Goal: Communication & Community: Answer question/provide support

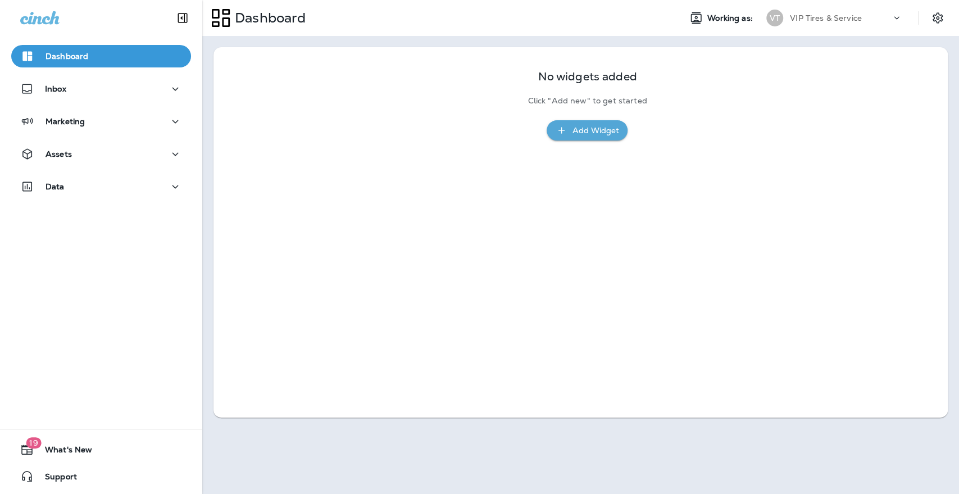
click at [43, 290] on div "Dashboard Inbox Marketing Assets Data 19 What's New Support" at bounding box center [101, 247] width 202 height 494
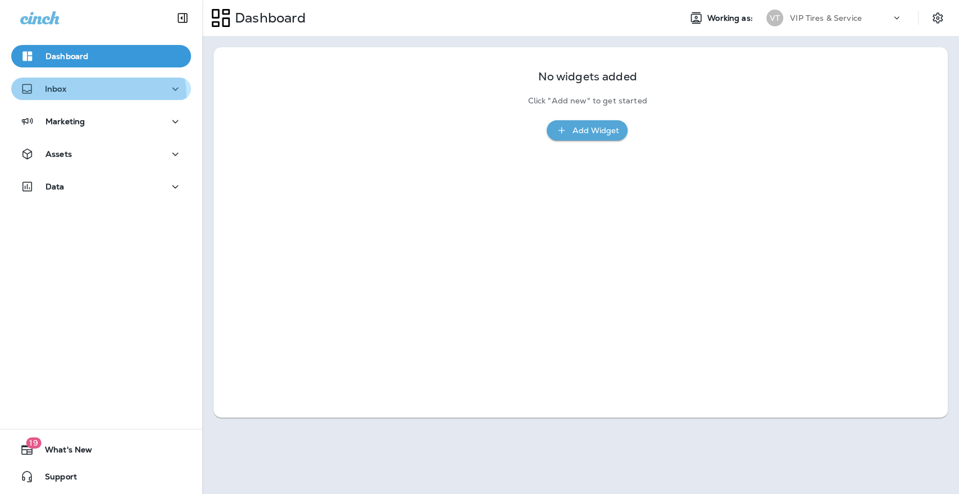
click at [59, 99] on button "Inbox" at bounding box center [101, 89] width 180 height 22
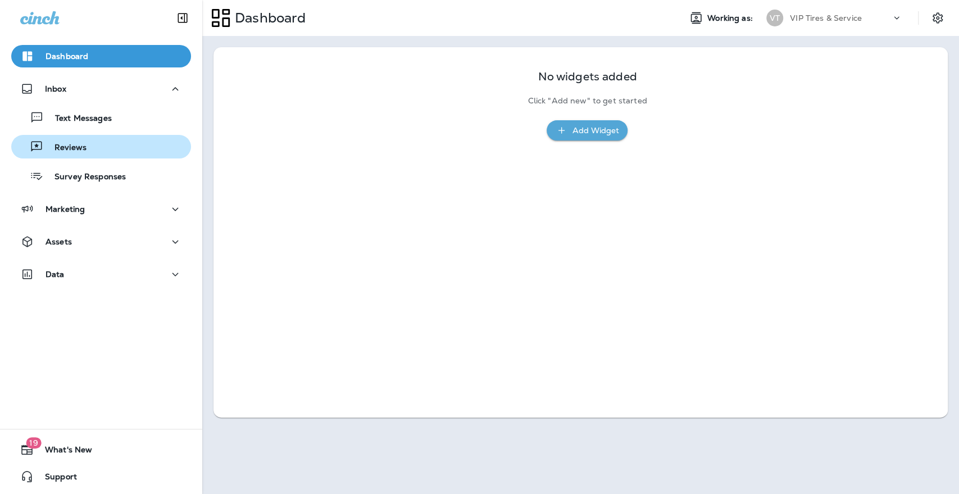
click at [75, 156] on button "Reviews" at bounding box center [101, 147] width 180 height 24
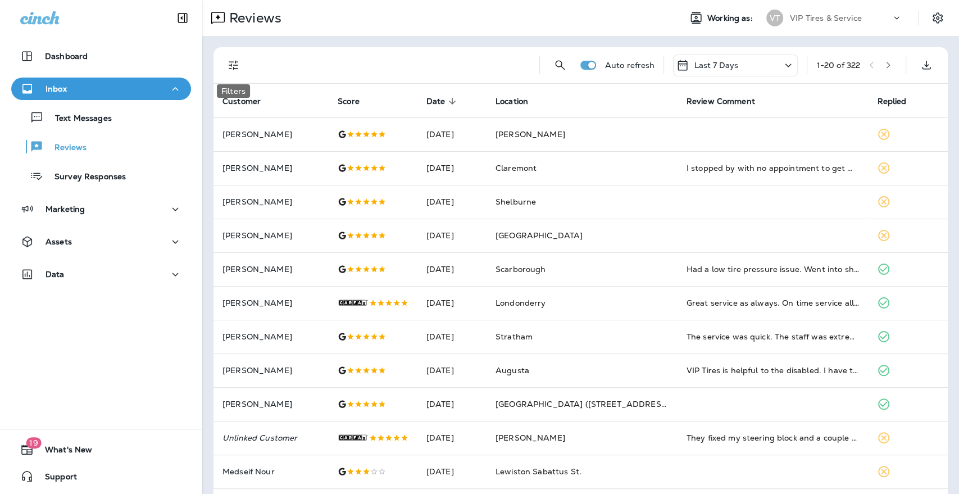
click at [232, 63] on icon "Filters" at bounding box center [233, 64] width 13 height 13
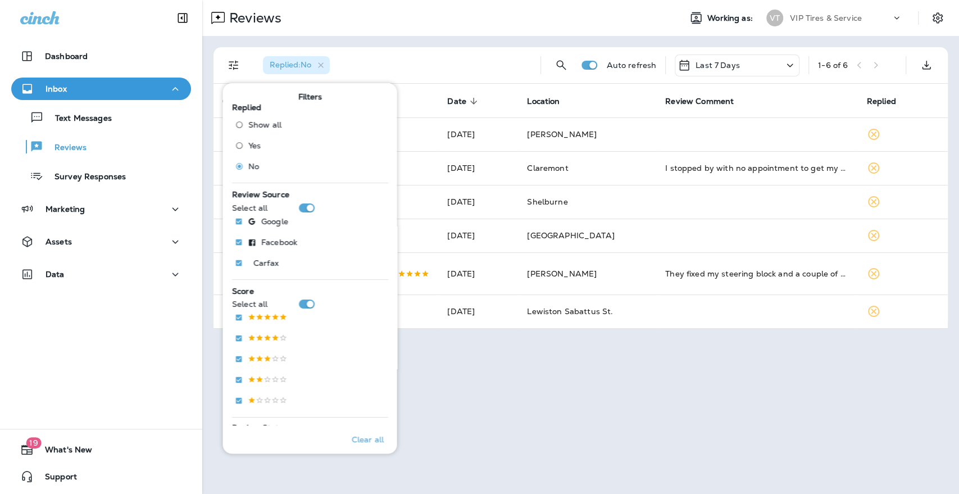
click at [458, 53] on div "Replied : No" at bounding box center [392, 65] width 277 height 36
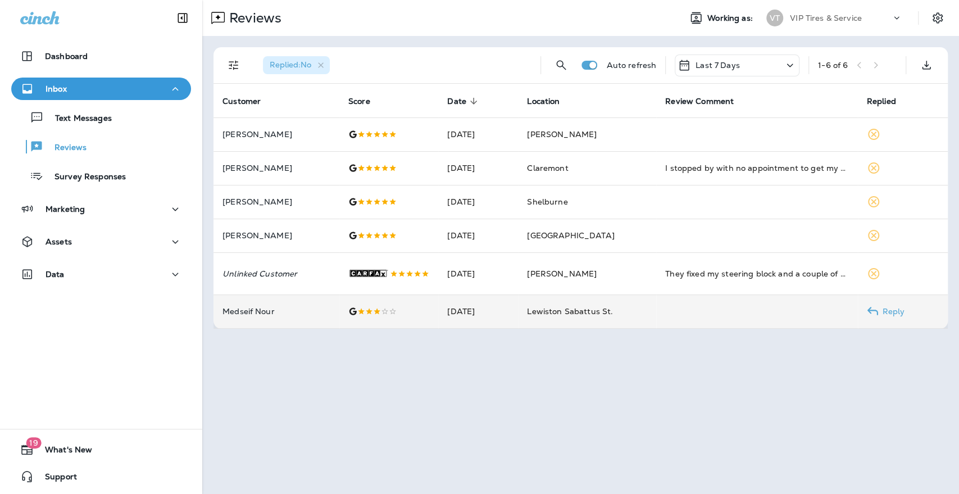
click at [303, 303] on td "Medseif Nour" at bounding box center [276, 311] width 126 height 34
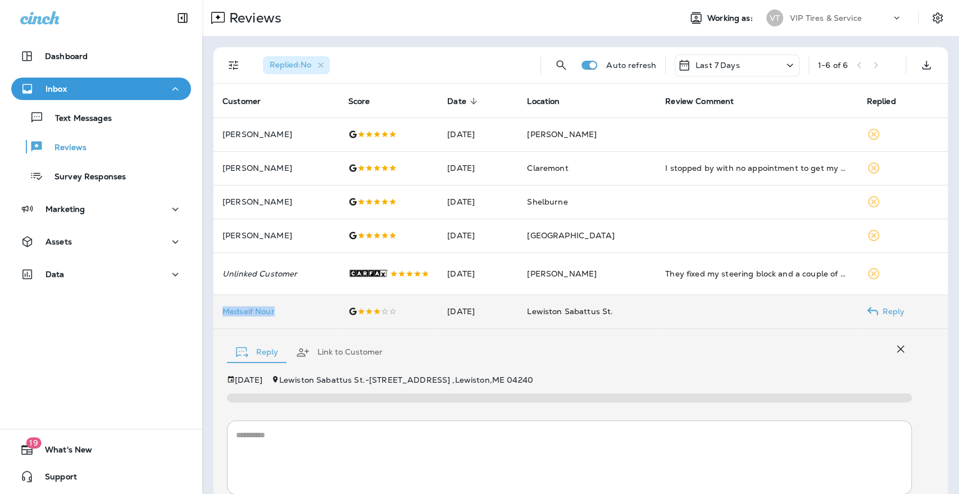
drag, startPoint x: 266, startPoint y: 309, endPoint x: 214, endPoint y: 309, distance: 51.7
click at [214, 309] on td "Medseif Nour" at bounding box center [276, 311] width 126 height 34
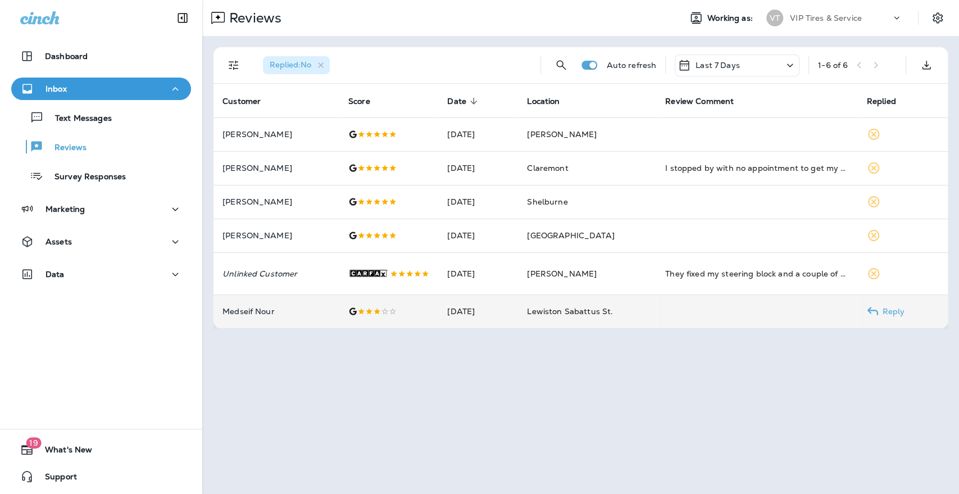
copy p "Medseif Nour"
click at [277, 314] on td "Medseif Nour" at bounding box center [276, 311] width 126 height 34
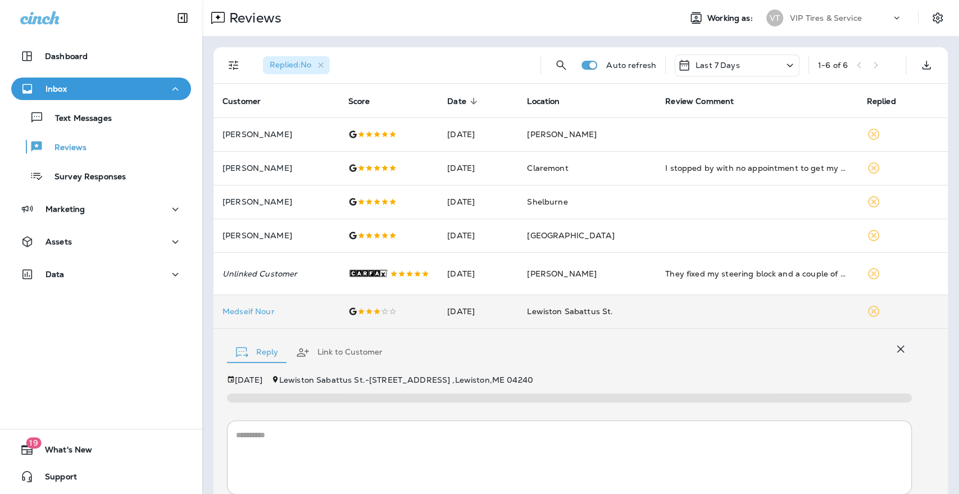
scroll to position [80, 0]
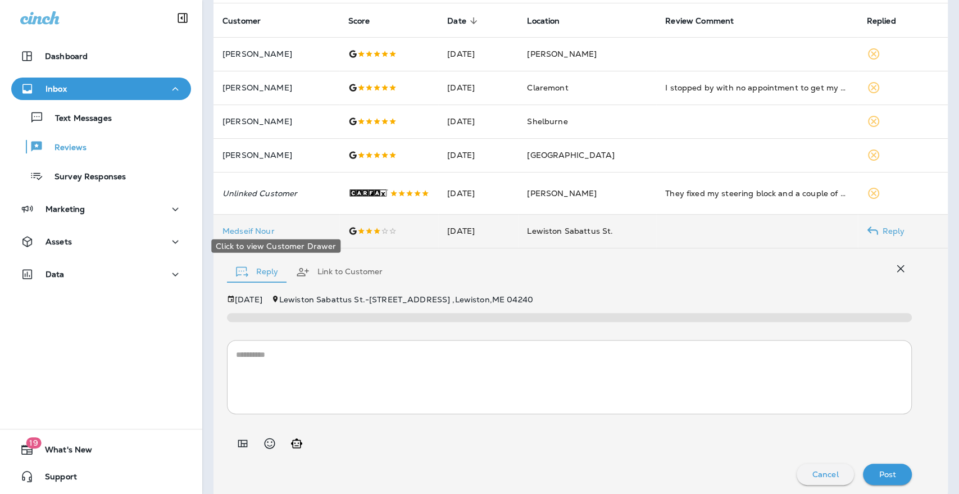
click at [244, 226] on p "Medseif Nour" at bounding box center [276, 230] width 108 height 9
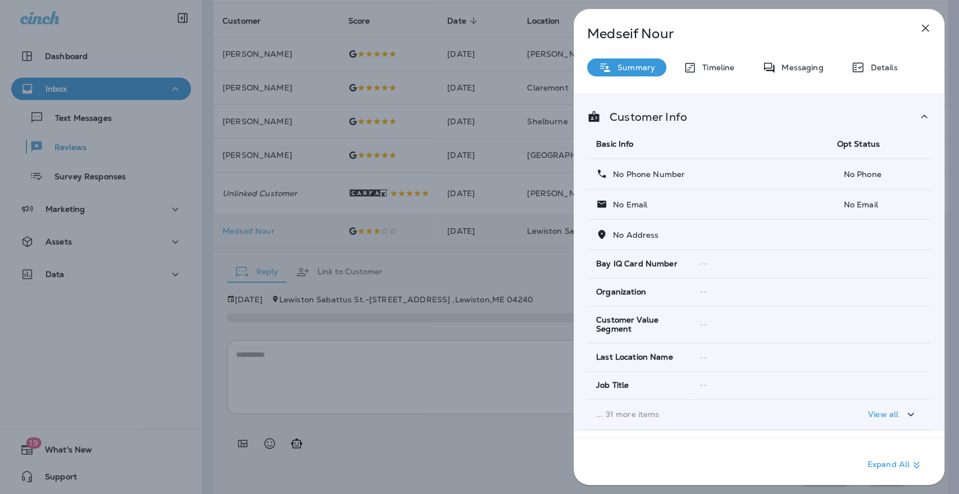
click at [504, 276] on div "Medseif Nour Summary Timeline Messaging Details Customer Info Basic Info Opt St…" at bounding box center [479, 247] width 959 height 494
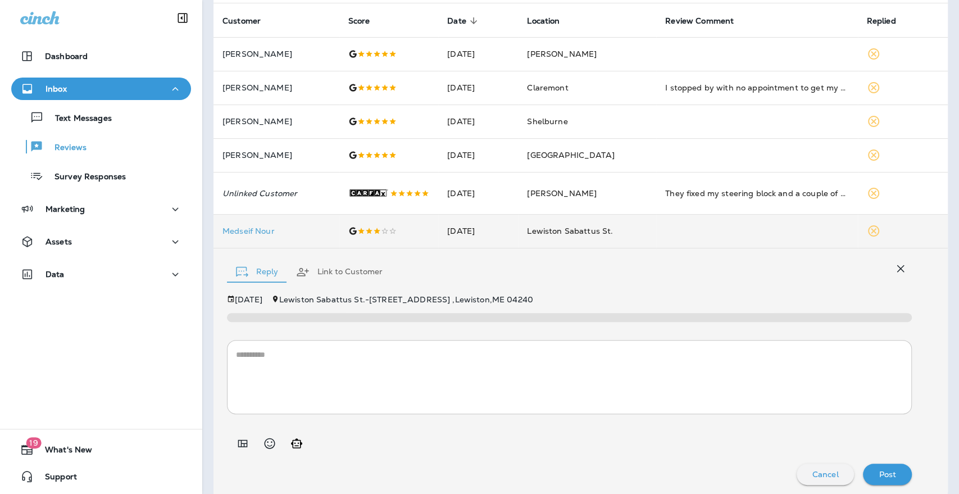
click at [379, 353] on textarea at bounding box center [569, 377] width 667 height 56
